Goal: Transaction & Acquisition: Purchase product/service

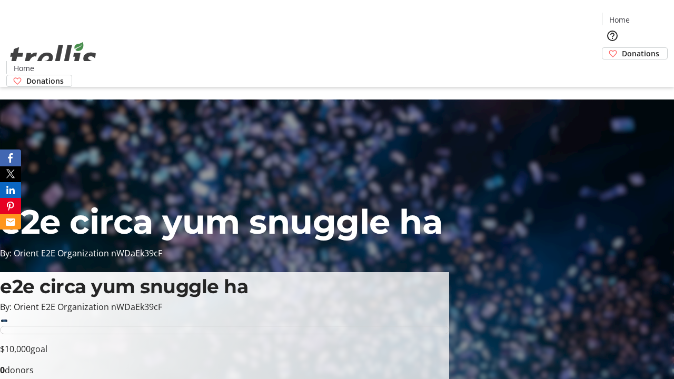
click at [622, 48] on span "Donations" at bounding box center [640, 53] width 37 height 11
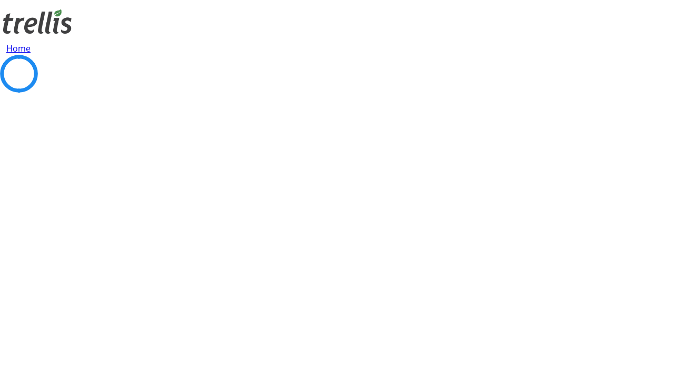
select select "CA"
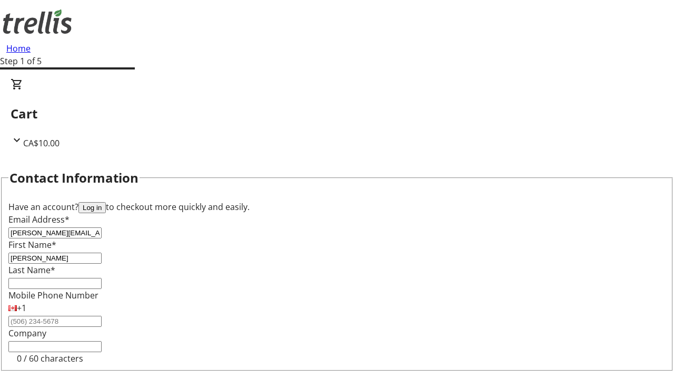
type input "[PERSON_NAME]"
type input "Bayer"
type input "[STREET_ADDRESS][PERSON_NAME]"
type input "Kelowna"
select select "BC"
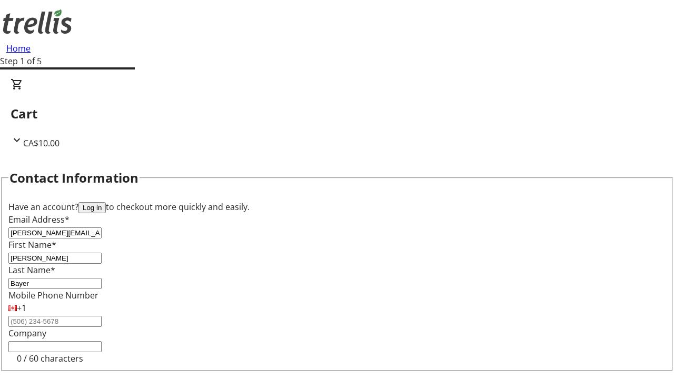
type input "Kelowna"
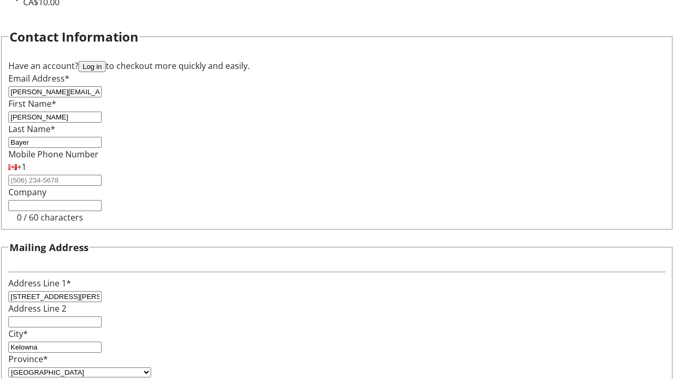
type input "V1Y 0C2"
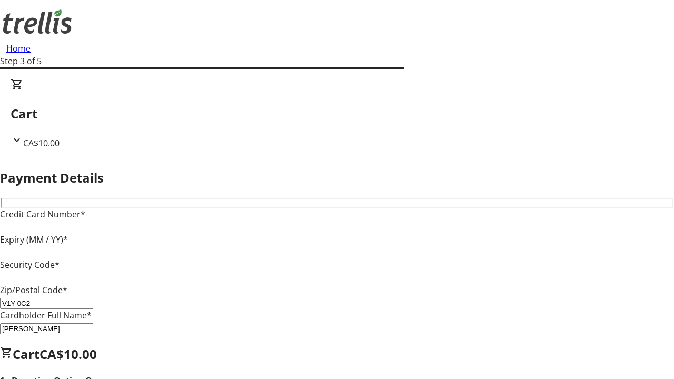
type input "V1Y 0C2"
